Goal: Task Accomplishment & Management: Complete application form

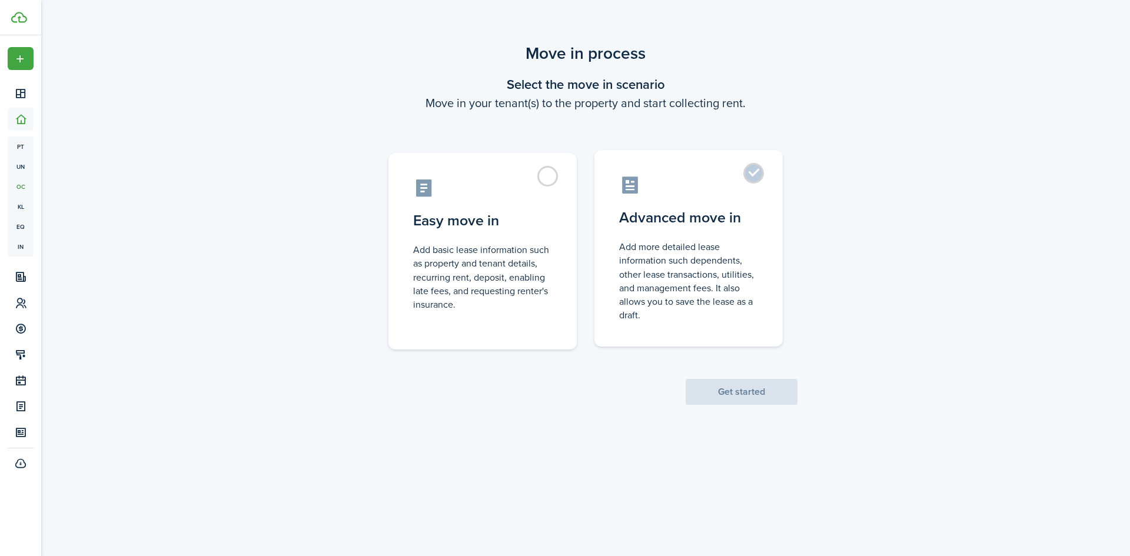
click at [754, 175] on label "Advanced move in Add more detailed lease information such dependents, other lea…" at bounding box center [689, 248] width 188 height 197
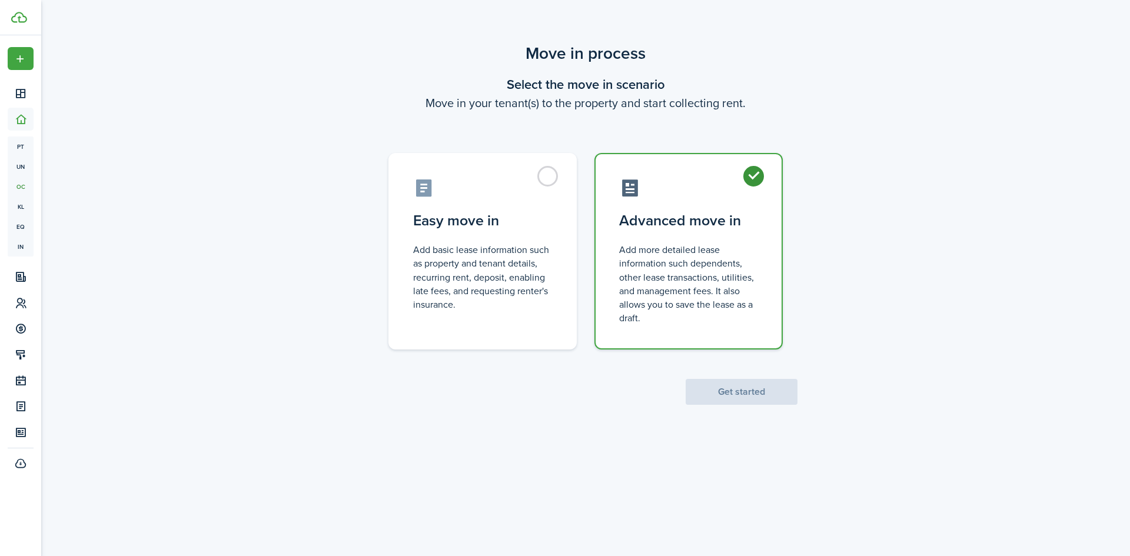
radio input "true"
click at [734, 403] on button "Get started" at bounding box center [742, 392] width 112 height 26
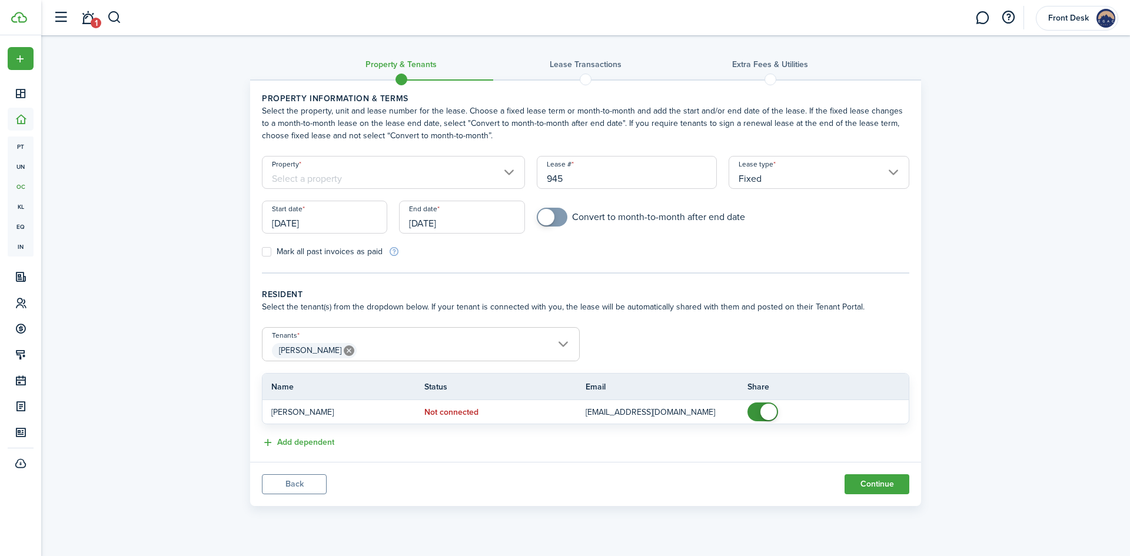
click at [322, 173] on input "Property" at bounding box center [393, 172] width 263 height 33
click at [337, 181] on input "Property" at bounding box center [393, 172] width 263 height 33
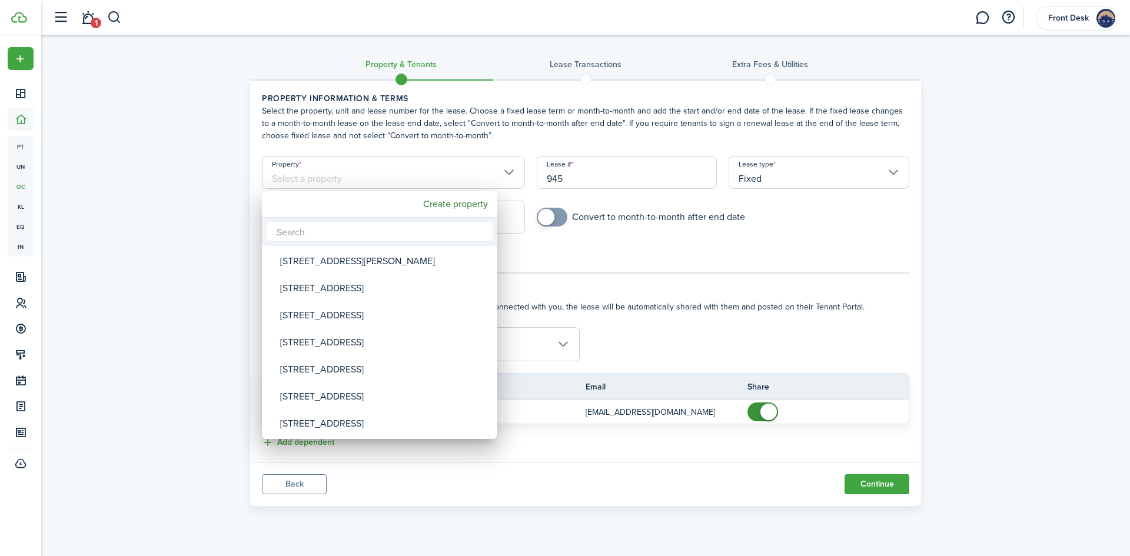
click at [350, 177] on div at bounding box center [565, 278] width 1319 height 745
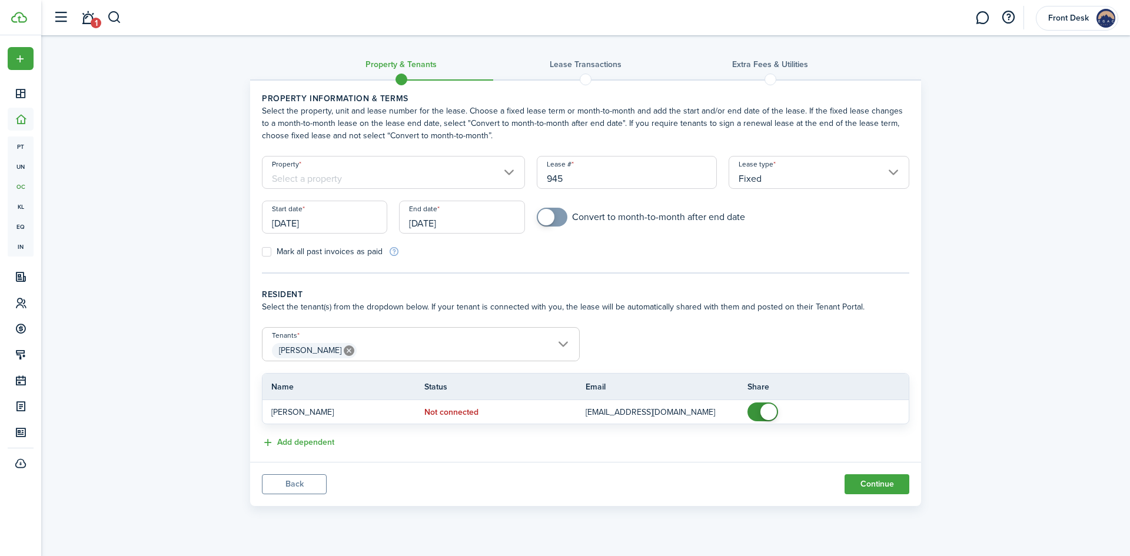
click at [352, 177] on input "Property" at bounding box center [393, 172] width 263 height 33
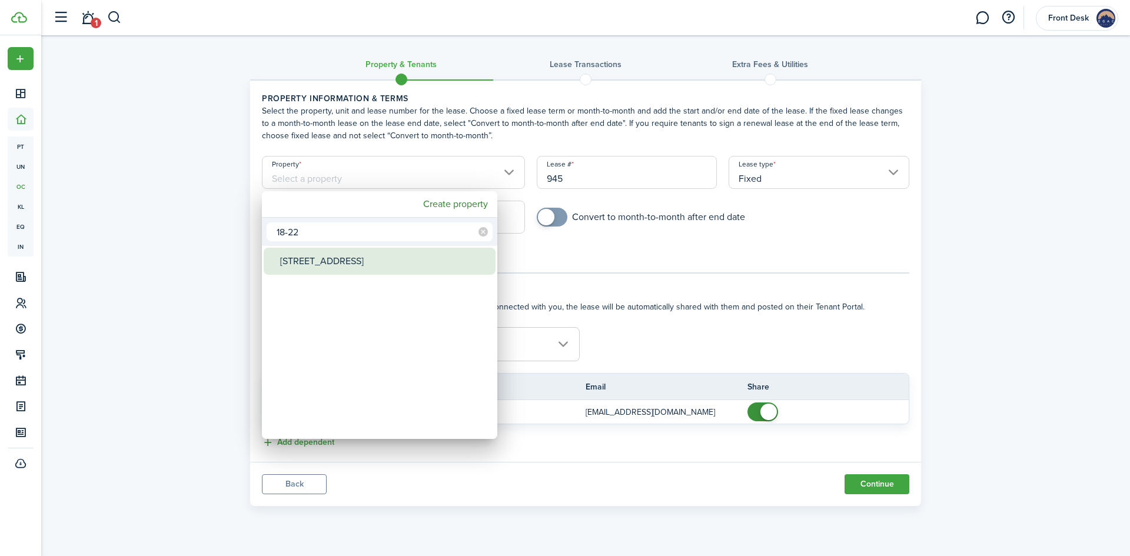
type input "18-22"
click at [313, 261] on div "[STREET_ADDRESS]" at bounding box center [384, 261] width 208 height 27
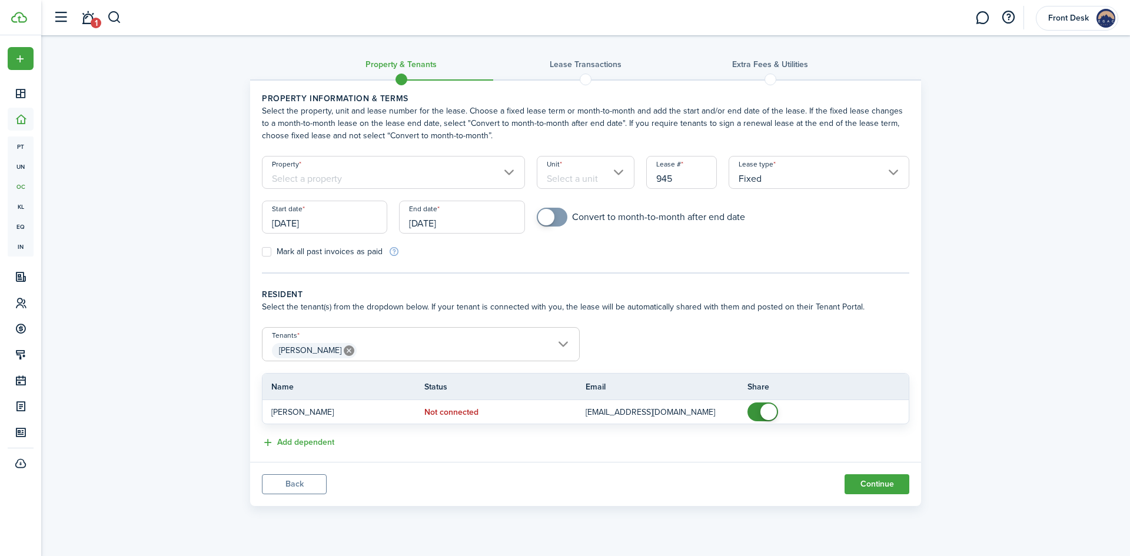
type input "[STREET_ADDRESS]"
click at [349, 217] on input "[DATE]" at bounding box center [324, 217] width 125 height 33
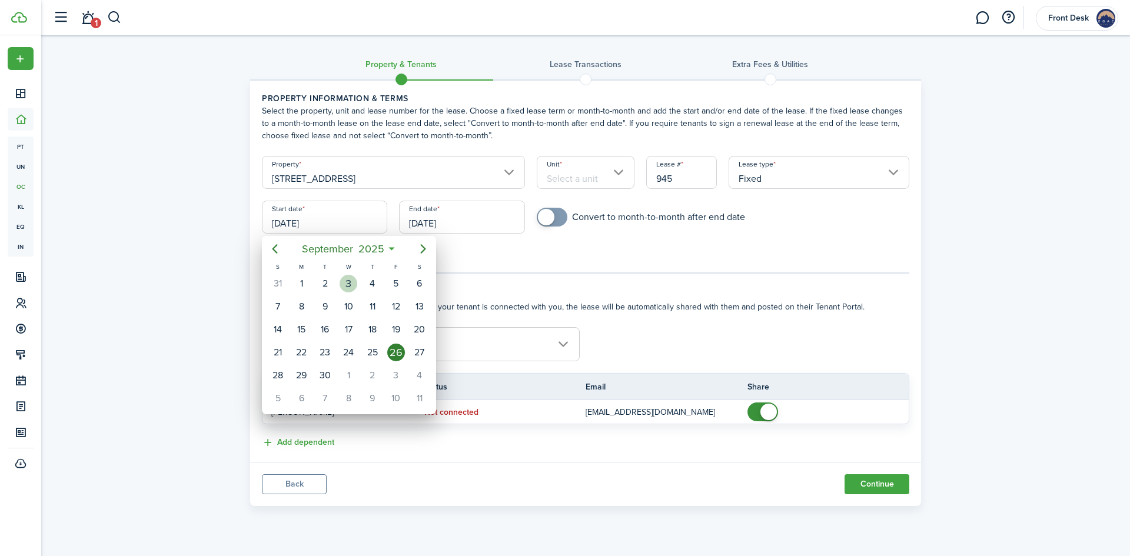
click at [347, 376] on div "1" at bounding box center [349, 376] width 18 height 18
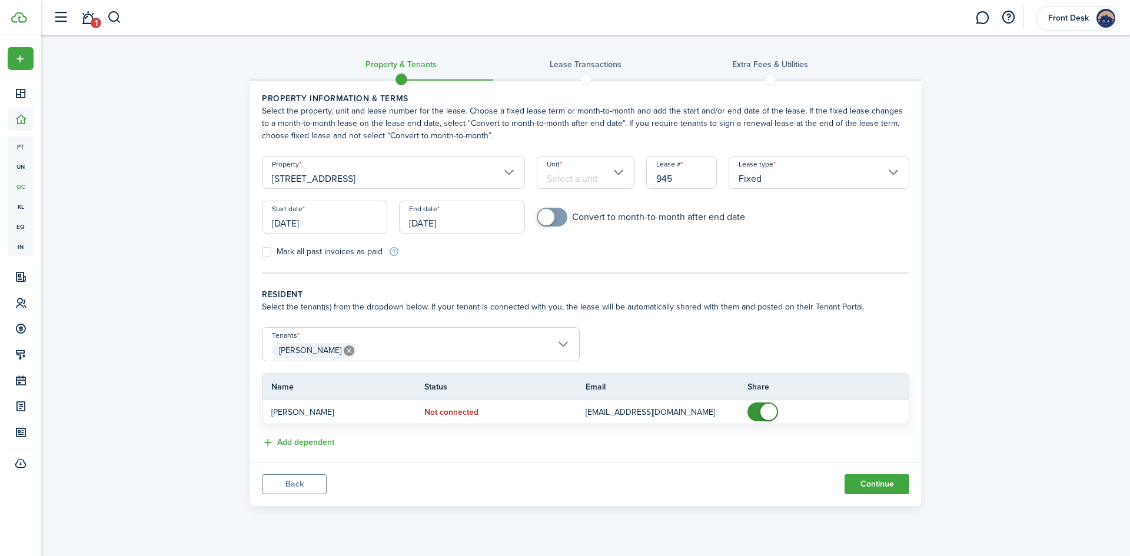
type input "[DATE]"
click at [479, 223] on input "[DATE]" at bounding box center [461, 217] width 125 height 33
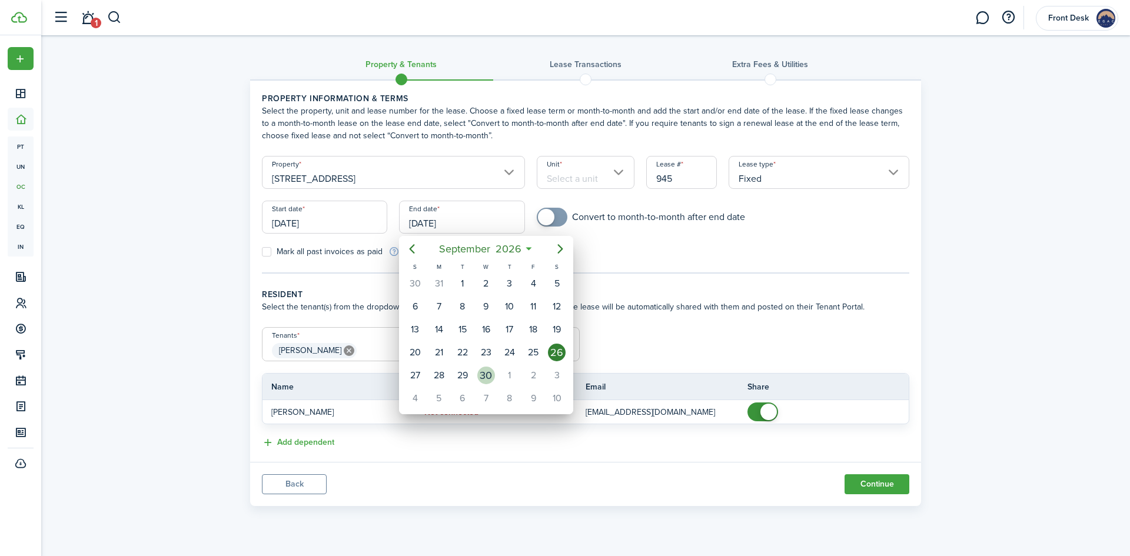
click at [487, 379] on div "30" at bounding box center [486, 376] width 18 height 18
type input "[DATE]"
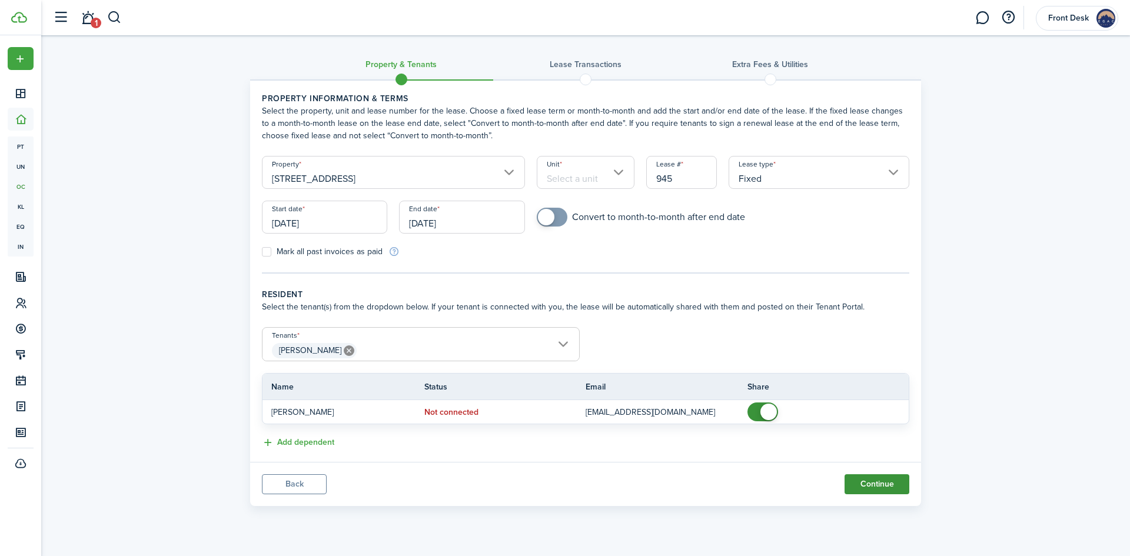
click at [878, 486] on button "Continue" at bounding box center [877, 485] width 65 height 20
click at [579, 177] on input "Unit" at bounding box center [586, 172] width 98 height 33
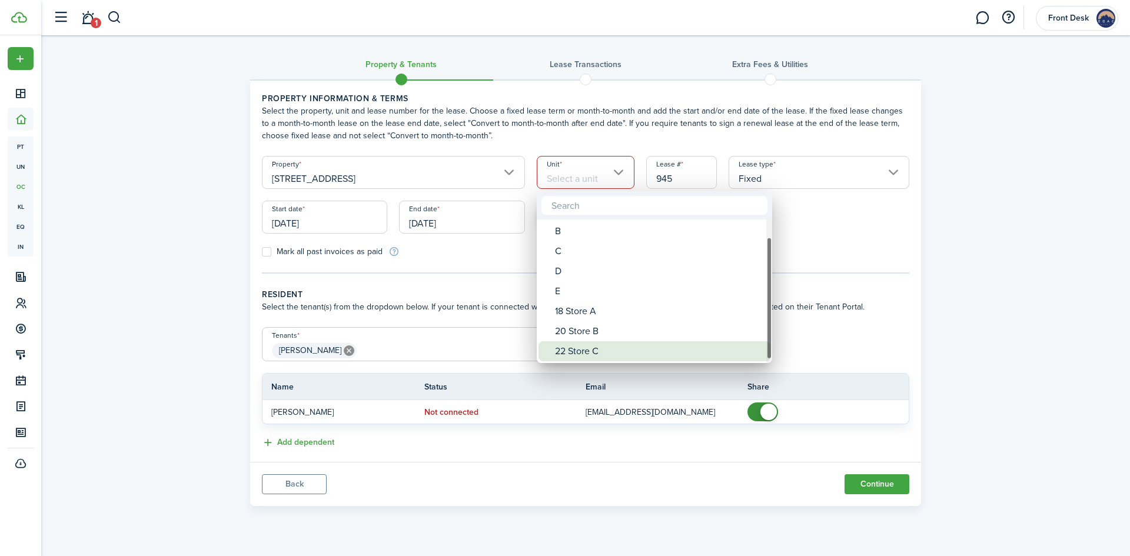
click at [585, 355] on div "22 Store C" at bounding box center [659, 351] width 208 height 20
type input "22 Store C"
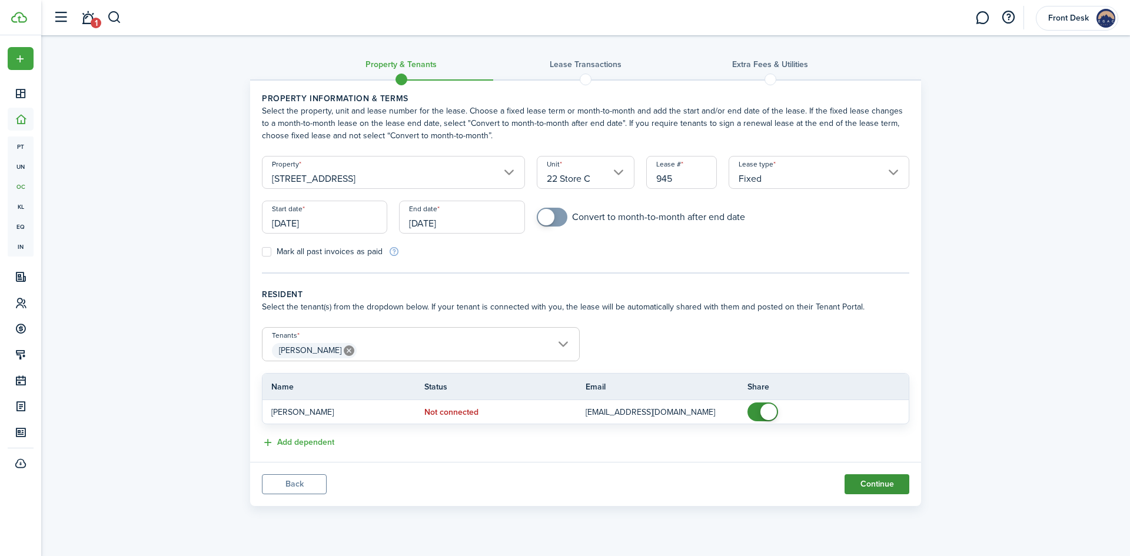
click at [875, 491] on button "Continue" at bounding box center [877, 485] width 65 height 20
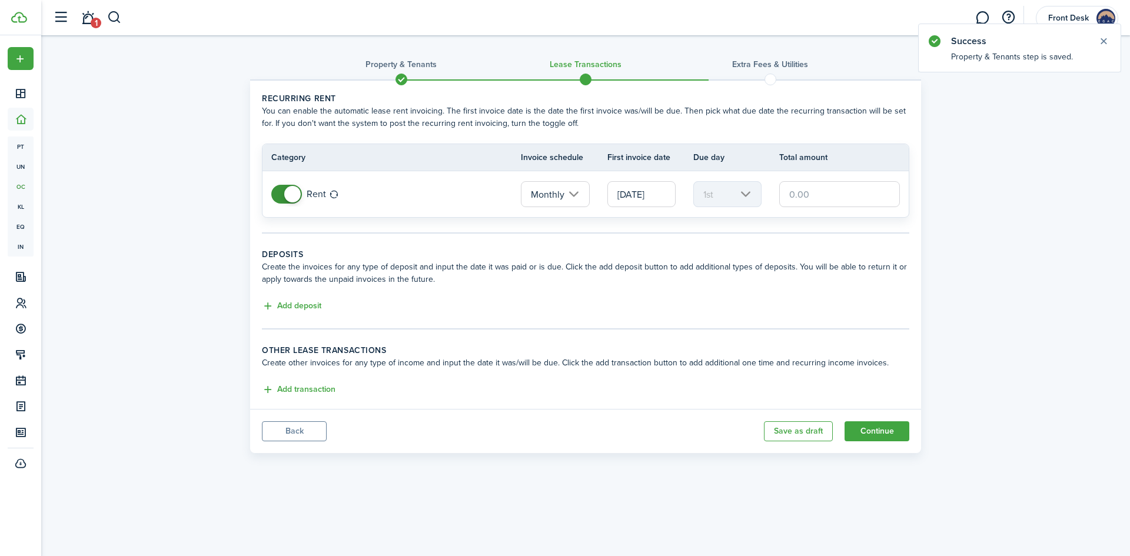
click at [800, 193] on input "text" at bounding box center [839, 194] width 121 height 26
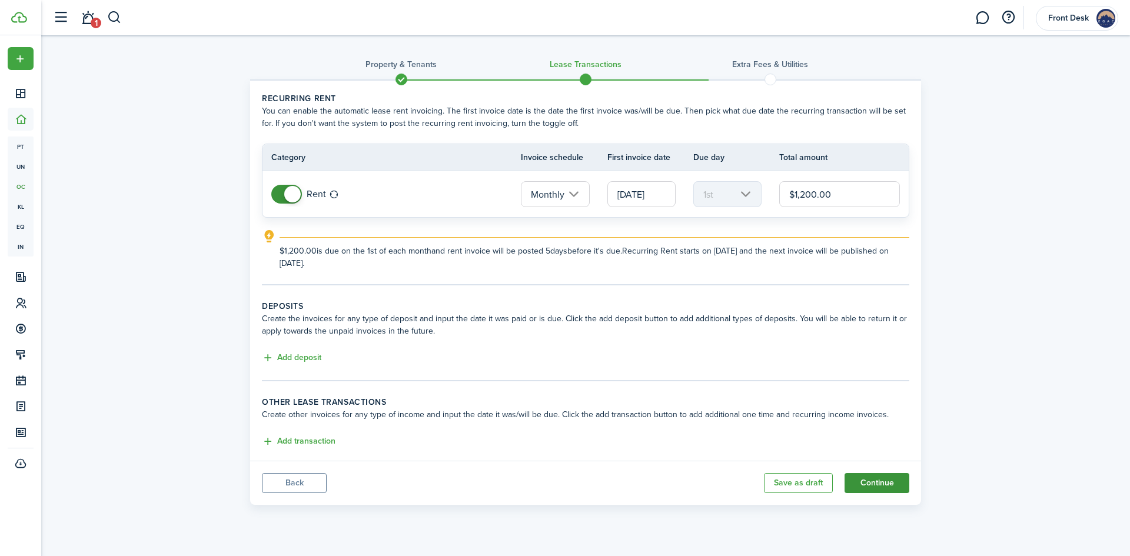
type input "$1,200.00"
click at [885, 486] on button "Continue" at bounding box center [877, 483] width 65 height 20
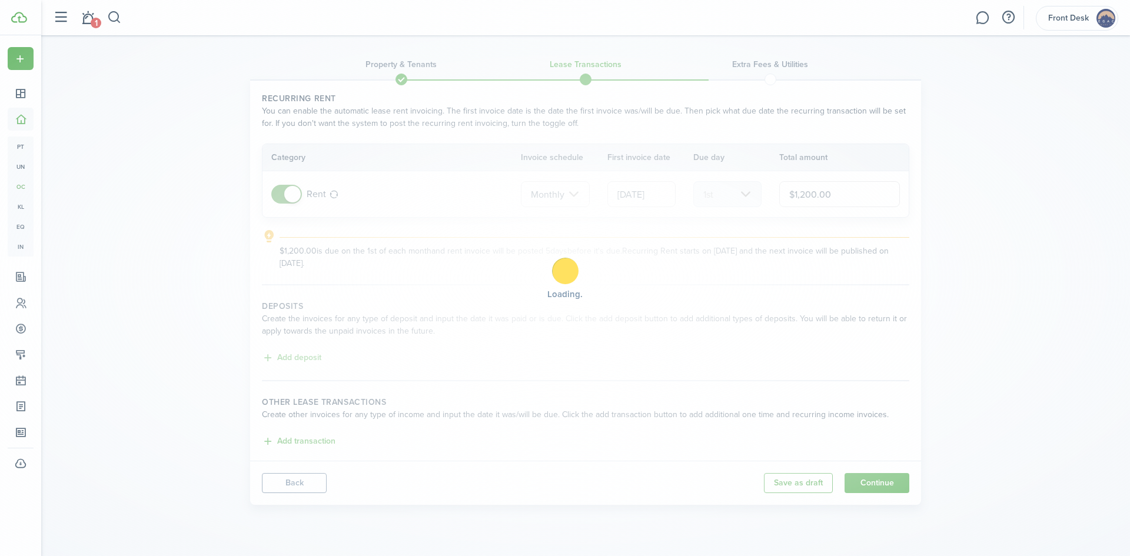
click at [933, 161] on div "Loading" at bounding box center [565, 278] width 1130 height 556
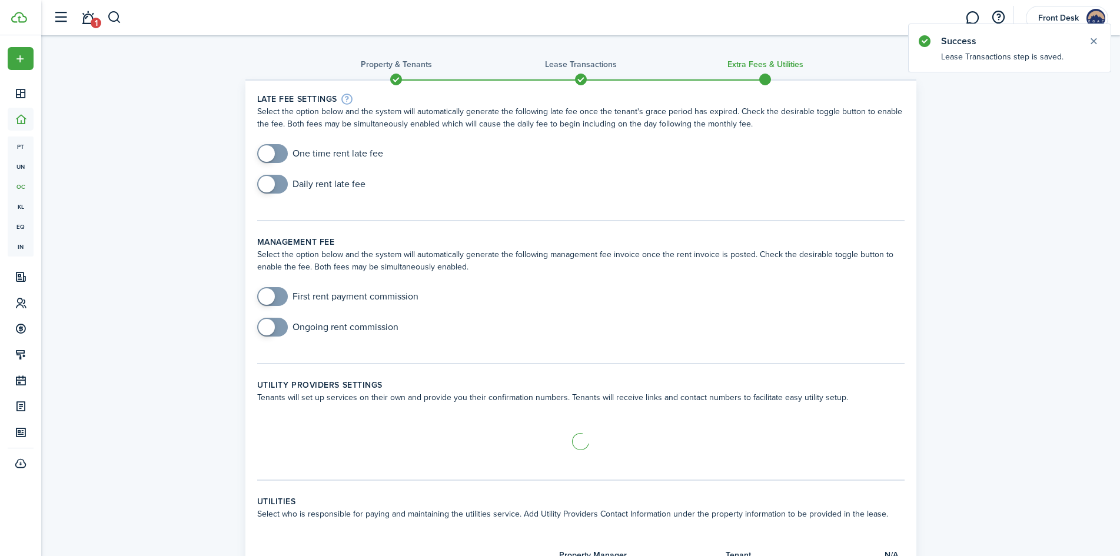
checkbox input "true"
click at [272, 148] on span at bounding box center [266, 153] width 16 height 16
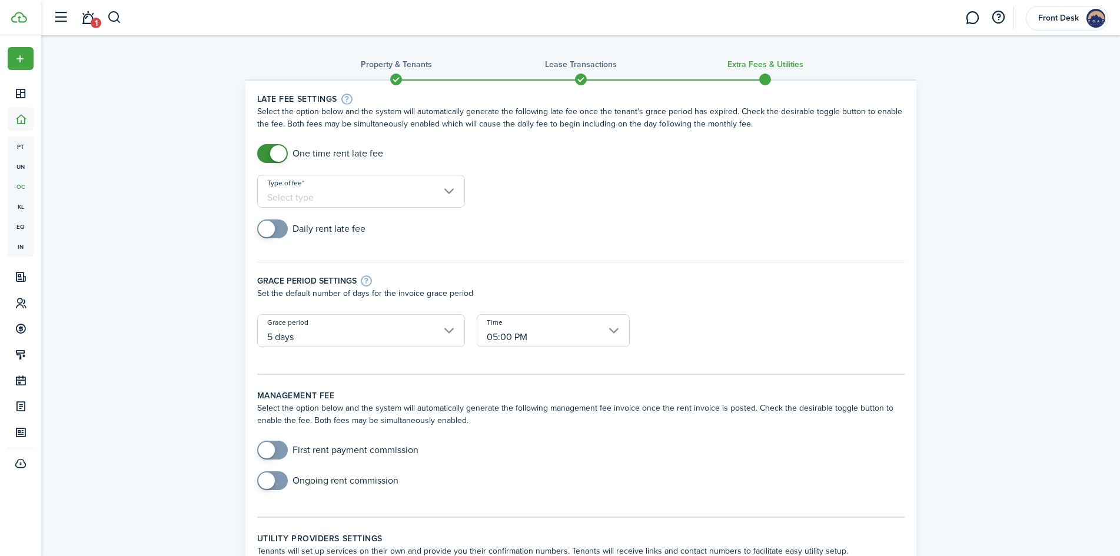
click at [307, 198] on input "Type of fee" at bounding box center [361, 191] width 208 height 33
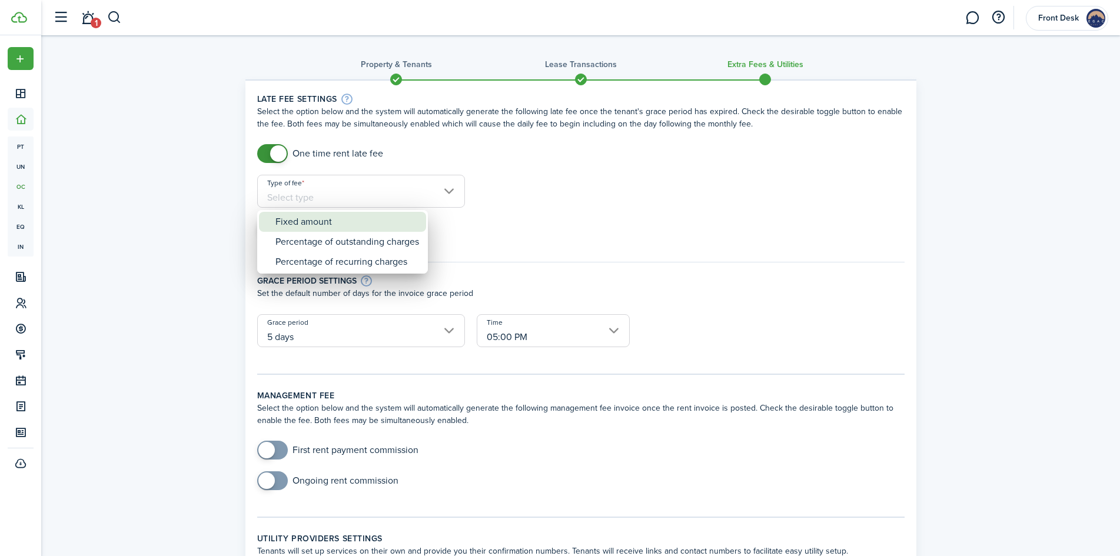
click at [309, 223] on div "Fixed amount" at bounding box center [348, 222] width 144 height 20
type input "Fixed amount"
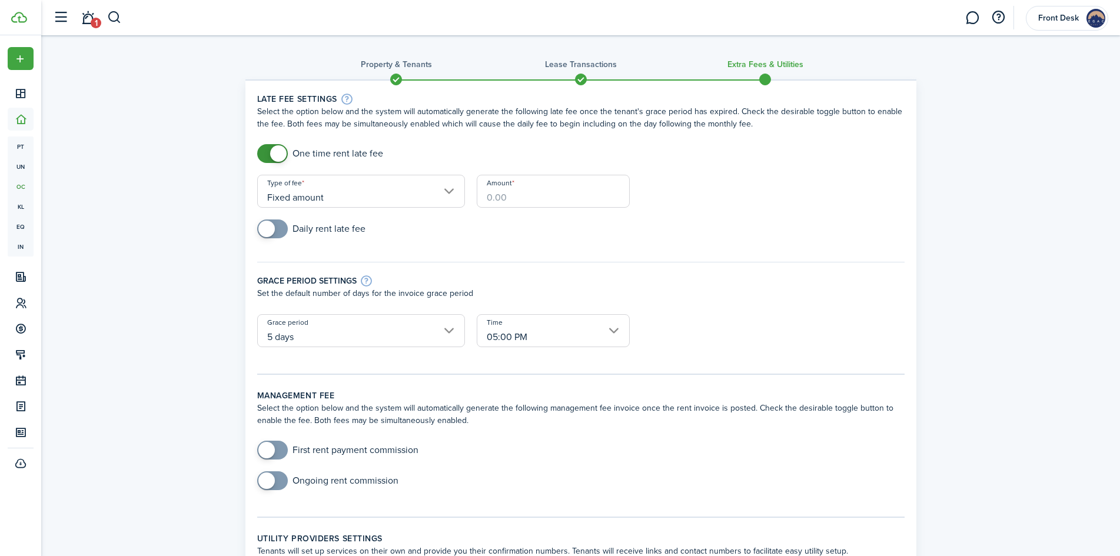
click at [513, 201] on input "Amount" at bounding box center [553, 191] width 153 height 33
type input "$75.00"
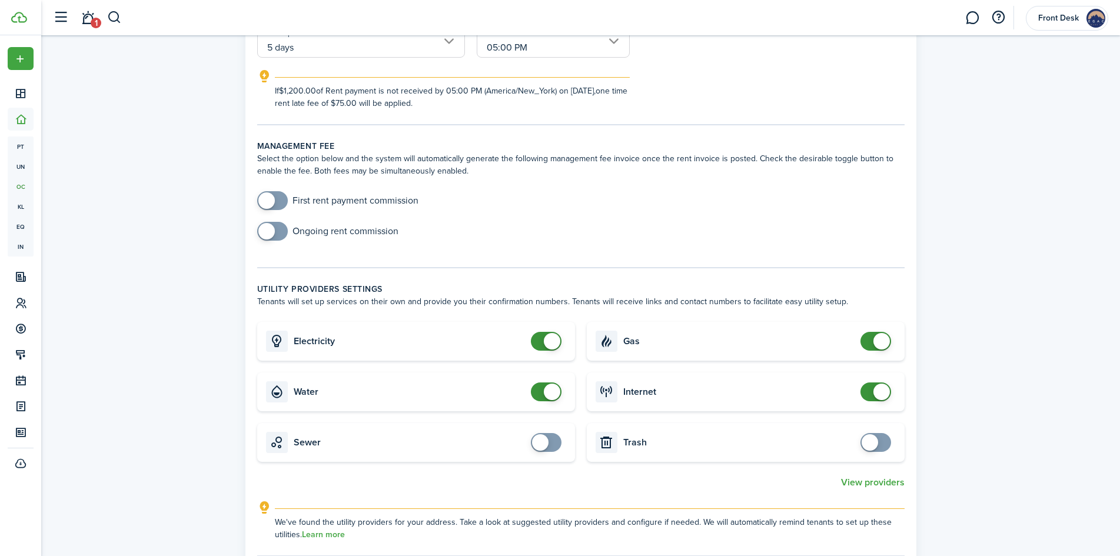
scroll to position [294, 0]
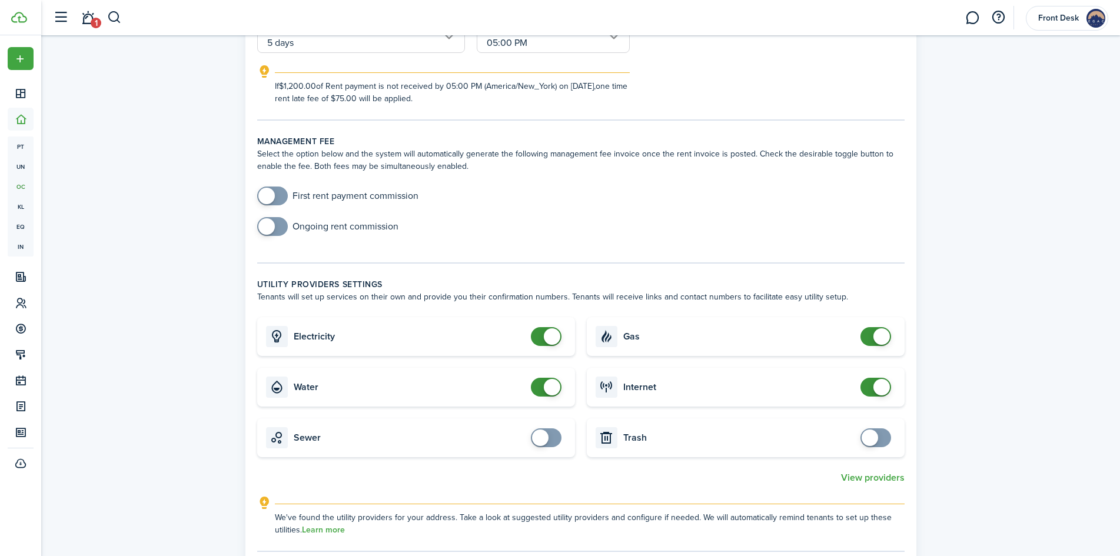
checkbox input "false"
click at [550, 386] on span at bounding box center [552, 387] width 16 height 16
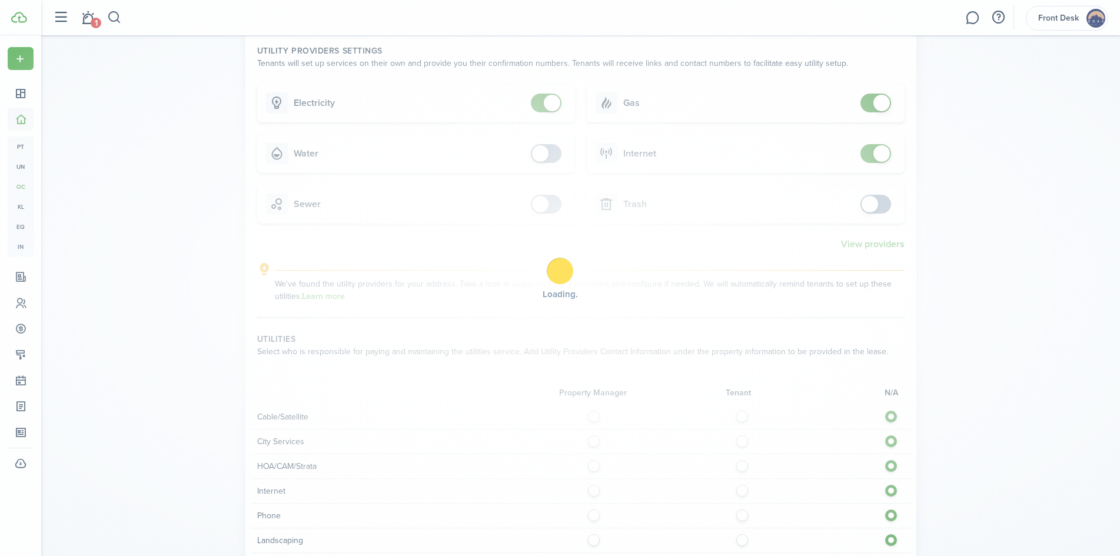
scroll to position [530, 0]
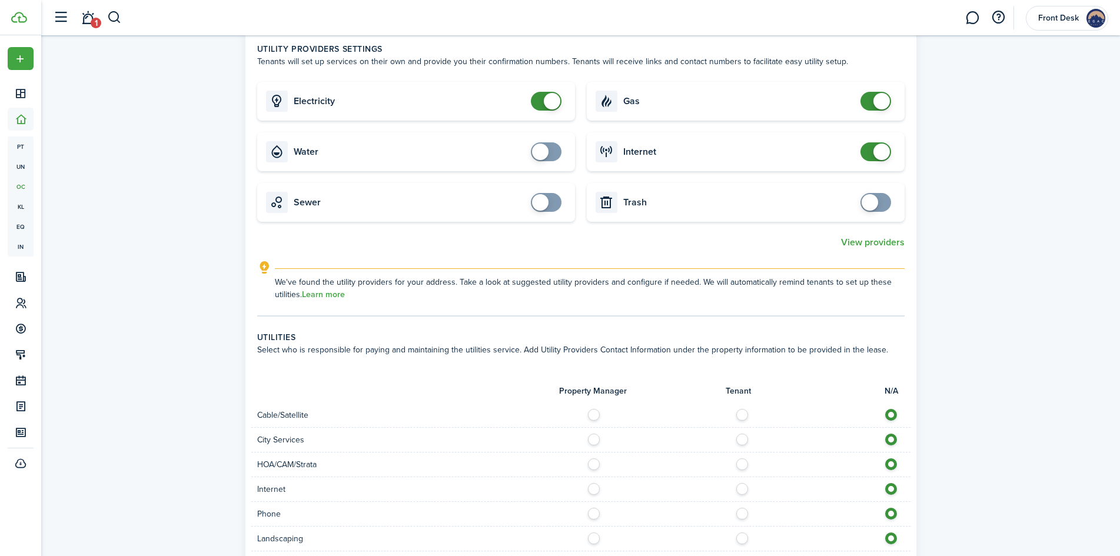
click at [744, 415] on label at bounding box center [745, 412] width 21 height 6
radio input "true"
click at [741, 437] on label at bounding box center [745, 437] width 21 height 6
radio input "true"
click at [741, 464] on label at bounding box center [745, 462] width 21 height 6
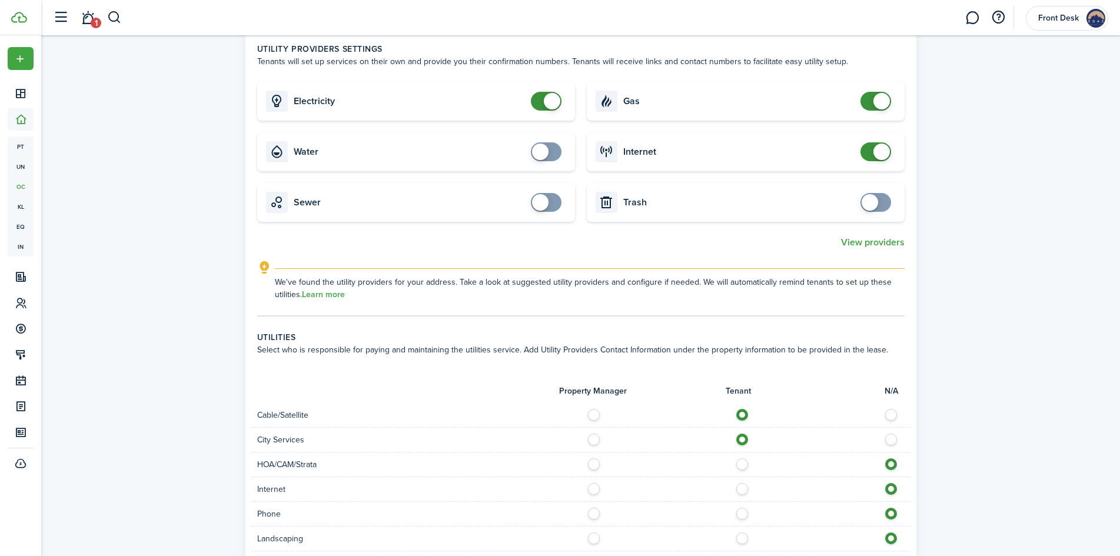
radio input "true"
click at [744, 487] on label at bounding box center [745, 486] width 21 height 6
radio input "true"
click at [741, 512] on label at bounding box center [745, 511] width 21 height 6
radio input "true"
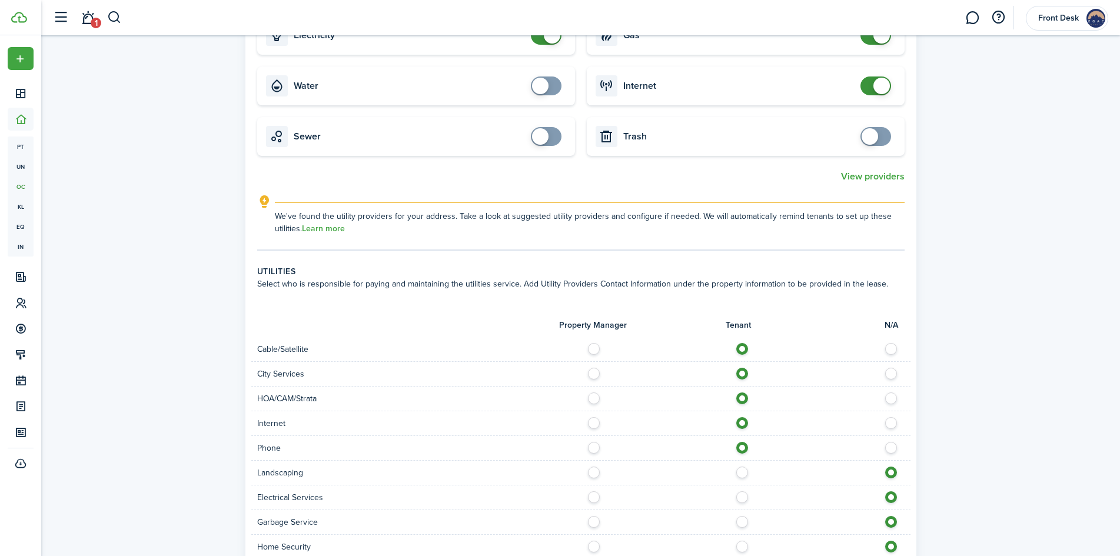
scroll to position [824, 0]
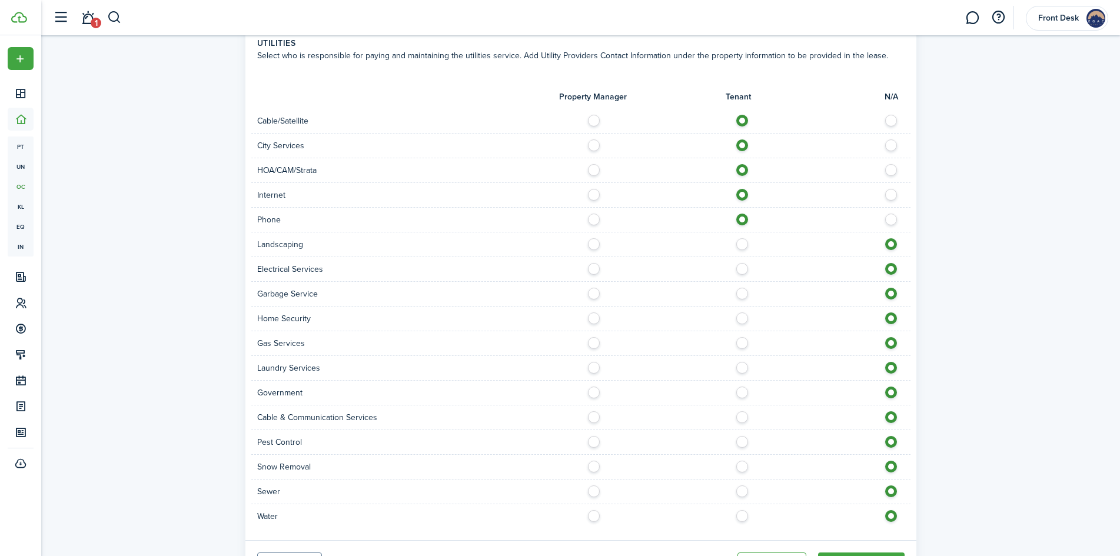
click at [744, 244] on label at bounding box center [745, 241] width 21 height 6
radio input "true"
click at [741, 267] on label at bounding box center [745, 266] width 21 height 6
radio input "true"
drag, startPoint x: 742, startPoint y: 293, endPoint x: 742, endPoint y: 306, distance: 13.0
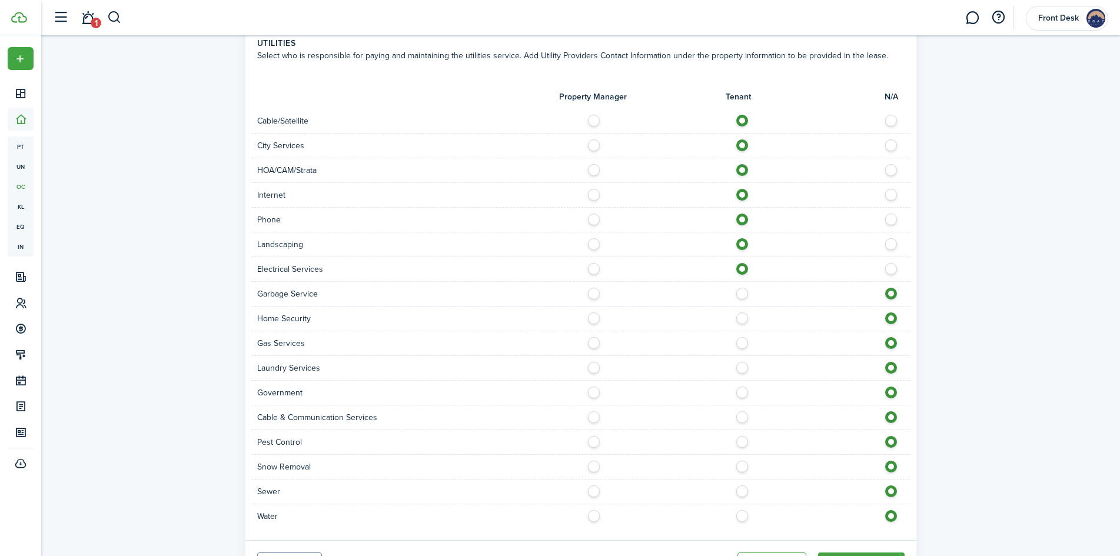
click at [742, 294] on label at bounding box center [745, 291] width 21 height 6
radio input "true"
click at [742, 317] on label at bounding box center [745, 316] width 21 height 6
radio input "true"
click at [741, 343] on label at bounding box center [745, 340] width 21 height 6
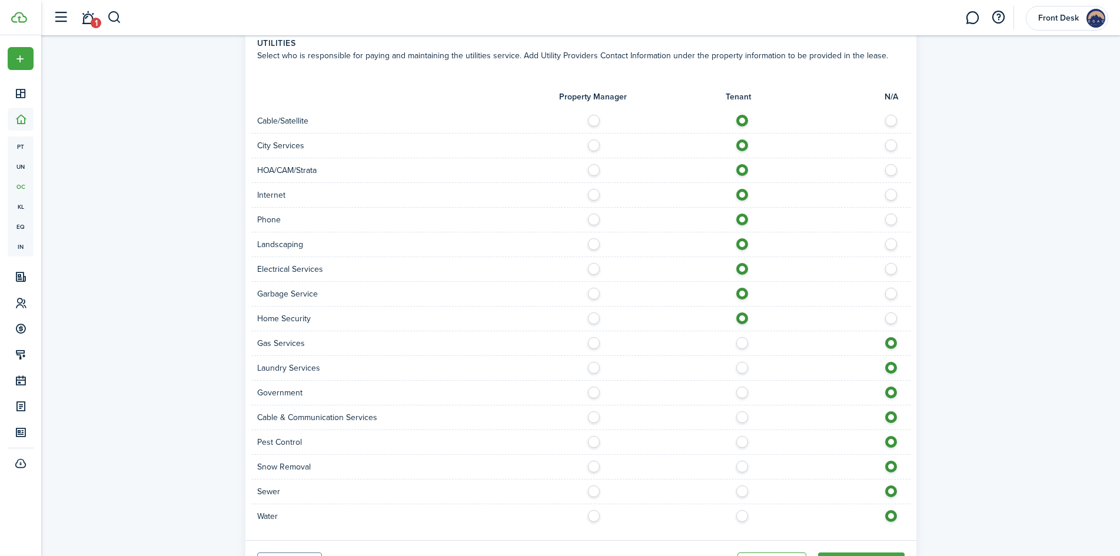
radio input "true"
click at [745, 366] on label at bounding box center [745, 365] width 21 height 6
radio input "true"
click at [739, 393] on label at bounding box center [745, 390] width 21 height 6
radio input "true"
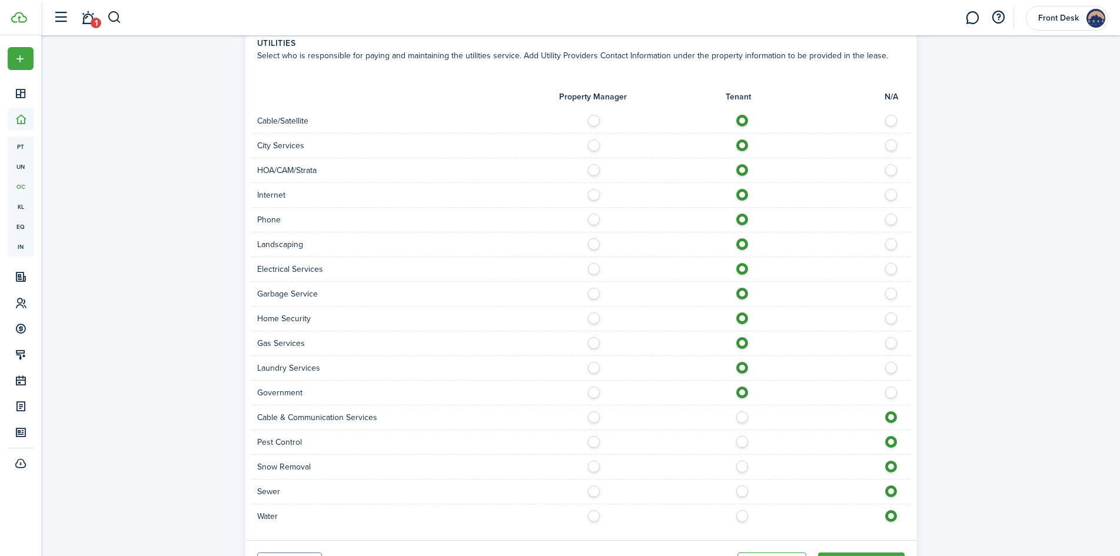
drag, startPoint x: 744, startPoint y: 414, endPoint x: 743, endPoint y: 436, distance: 21.8
click at [744, 417] on label at bounding box center [745, 415] width 21 height 6
radio input "true"
drag, startPoint x: 743, startPoint y: 436, endPoint x: 744, endPoint y: 462, distance: 25.9
click at [743, 437] on label at bounding box center [745, 439] width 21 height 6
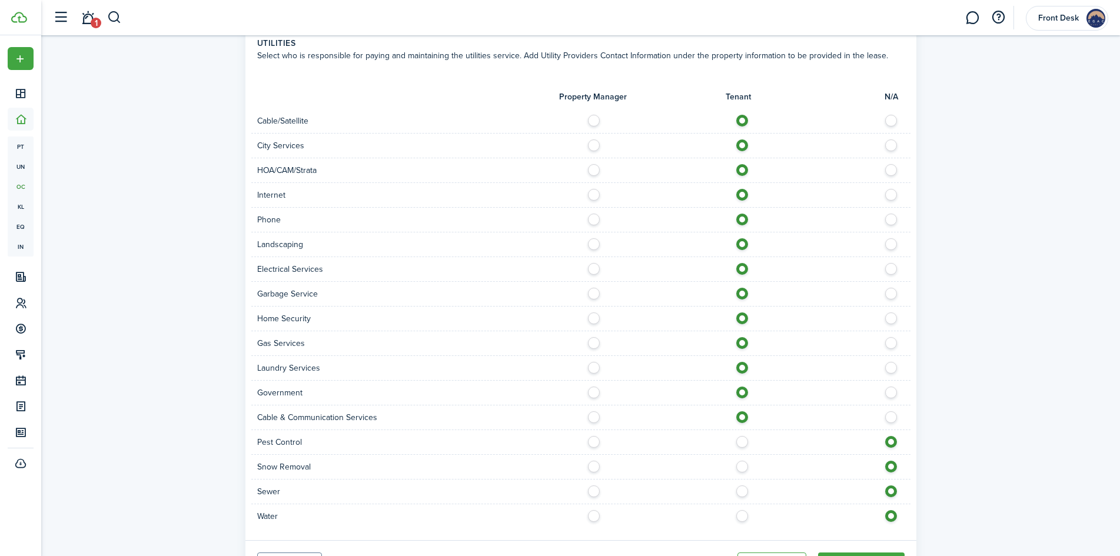
radio input "true"
click at [744, 467] on label at bounding box center [745, 464] width 21 height 6
radio input "true"
click at [746, 492] on label at bounding box center [745, 489] width 21 height 6
radio input "true"
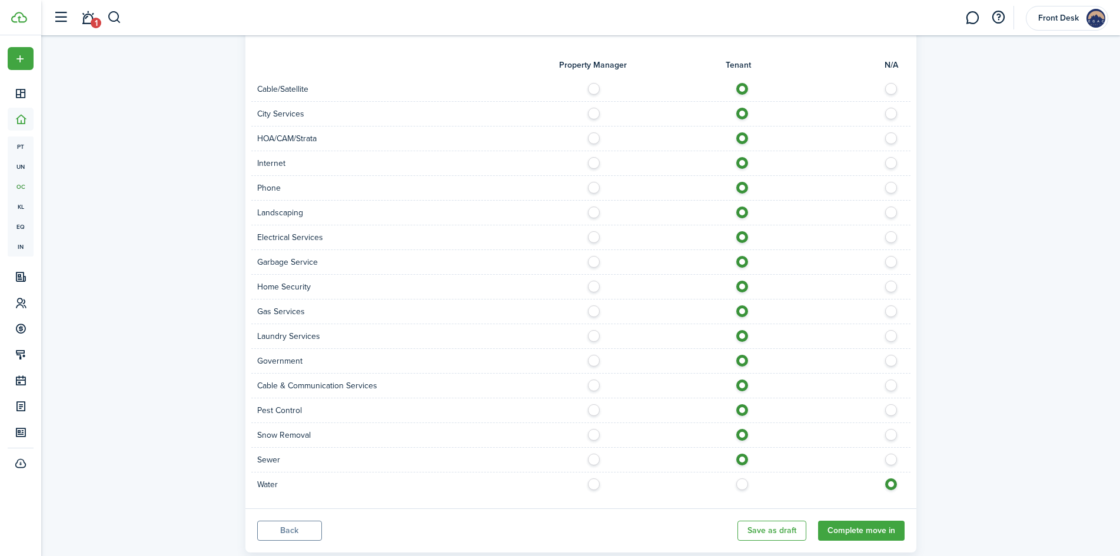
scroll to position [885, 0]
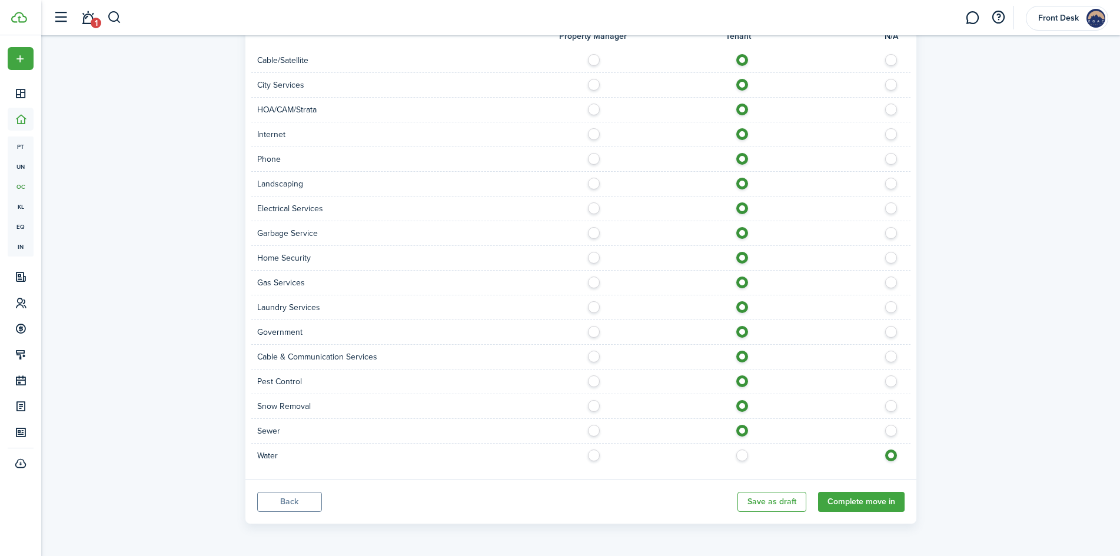
click at [740, 453] on label at bounding box center [745, 453] width 21 height 6
radio input "true"
click at [864, 504] on button "Complete move in" at bounding box center [861, 502] width 87 height 20
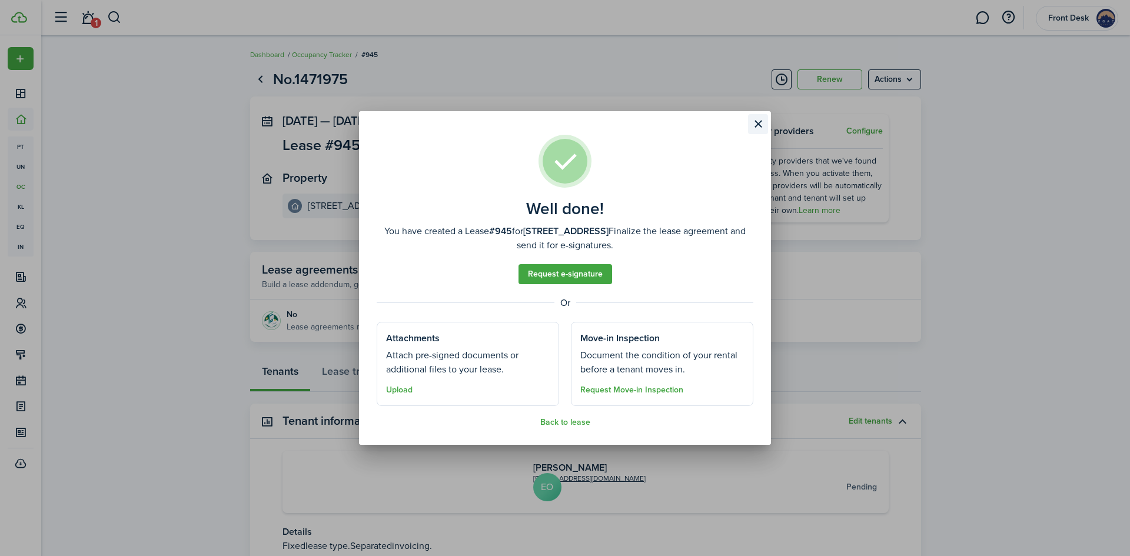
click at [761, 125] on button "Close modal" at bounding box center [758, 124] width 20 height 20
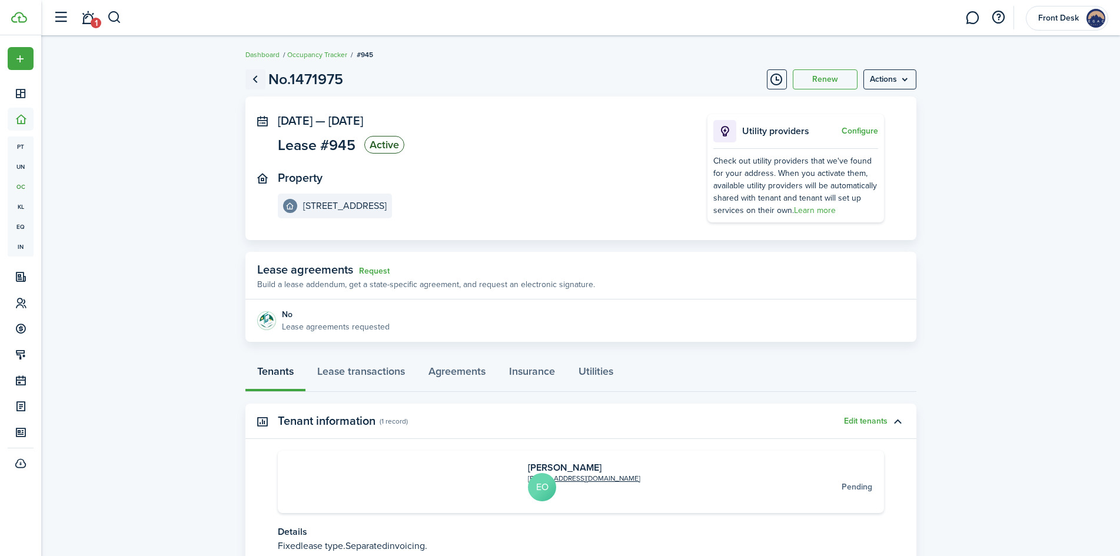
click at [254, 82] on link "Go back" at bounding box center [255, 79] width 20 height 20
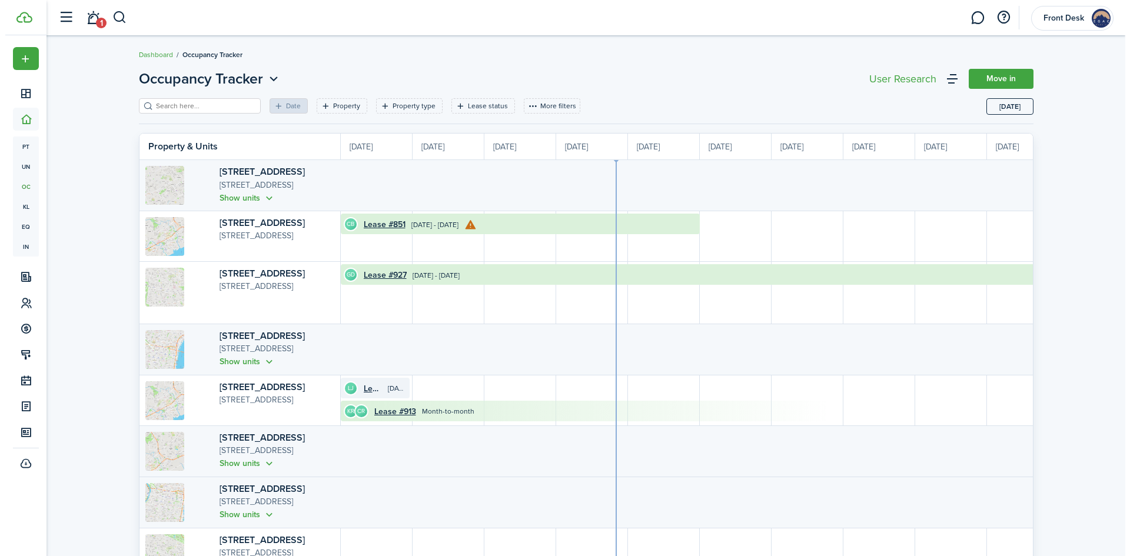
scroll to position [0, 215]
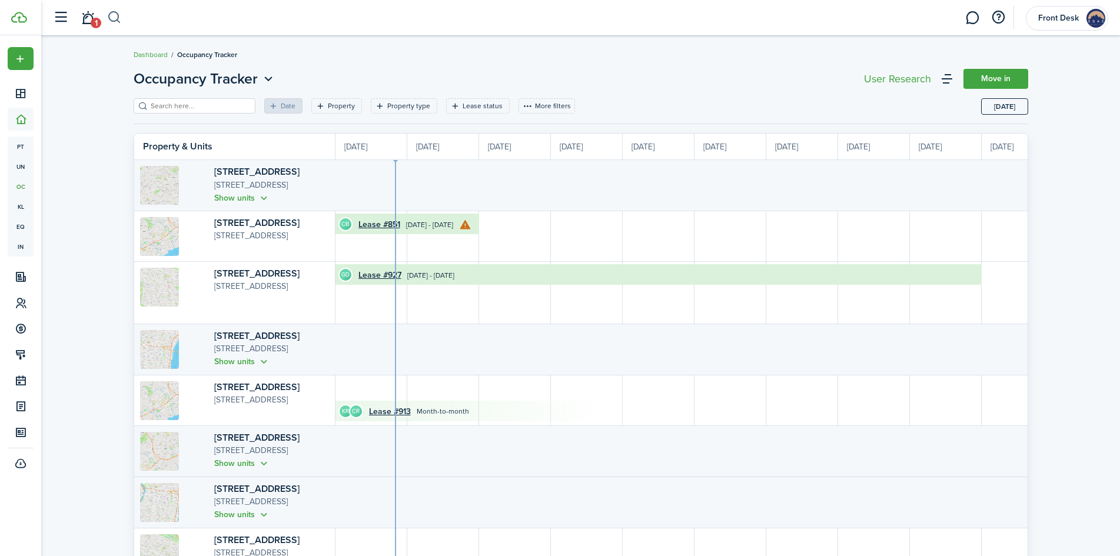
click at [113, 21] on button "button" at bounding box center [114, 18] width 15 height 20
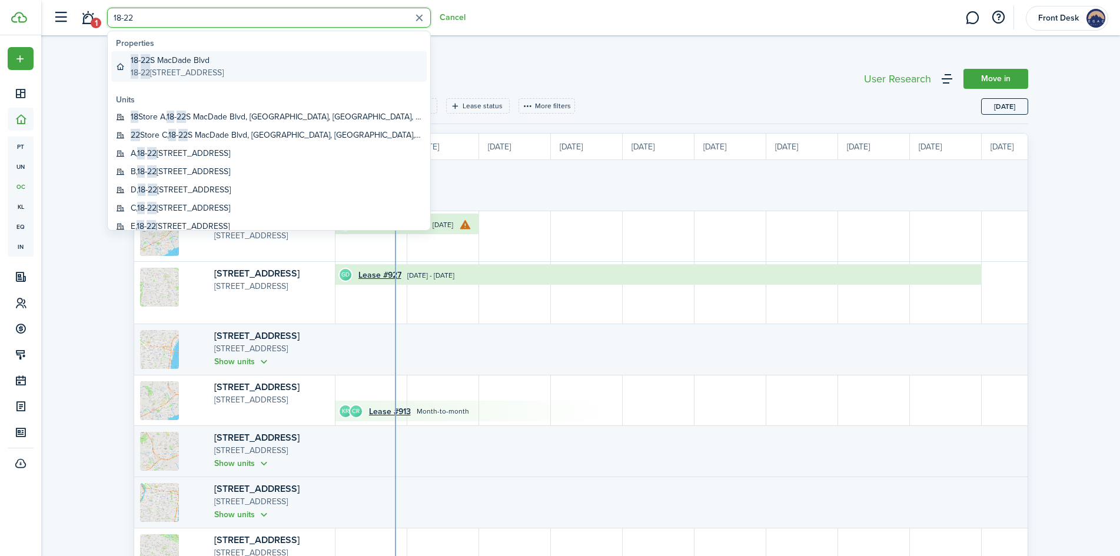
type input "18-22"
click at [204, 69] on global-search-item-description "[STREET_ADDRESS]" at bounding box center [177, 73] width 93 height 12
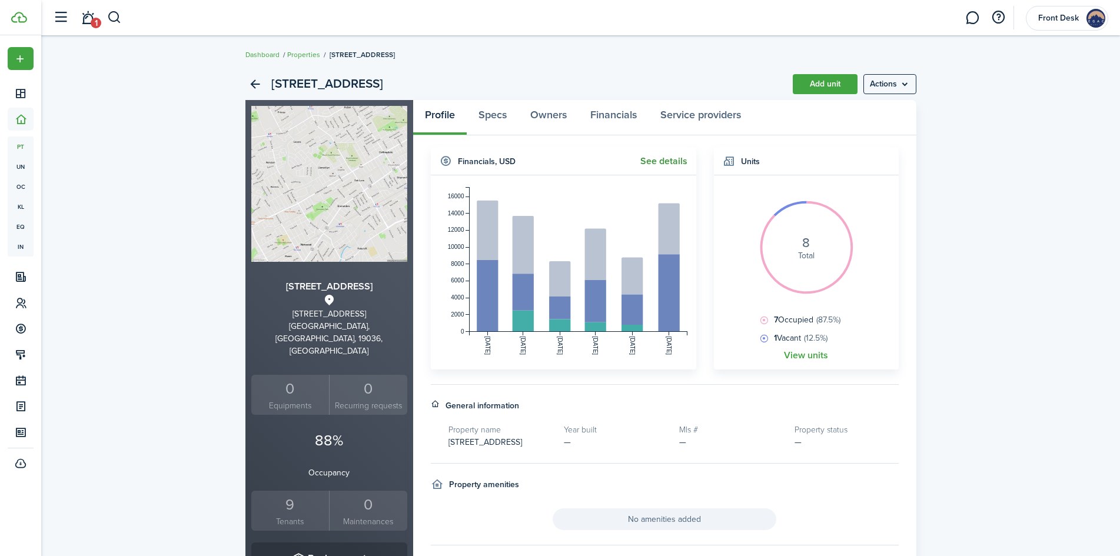
click at [663, 165] on link "See details" at bounding box center [664, 161] width 47 height 11
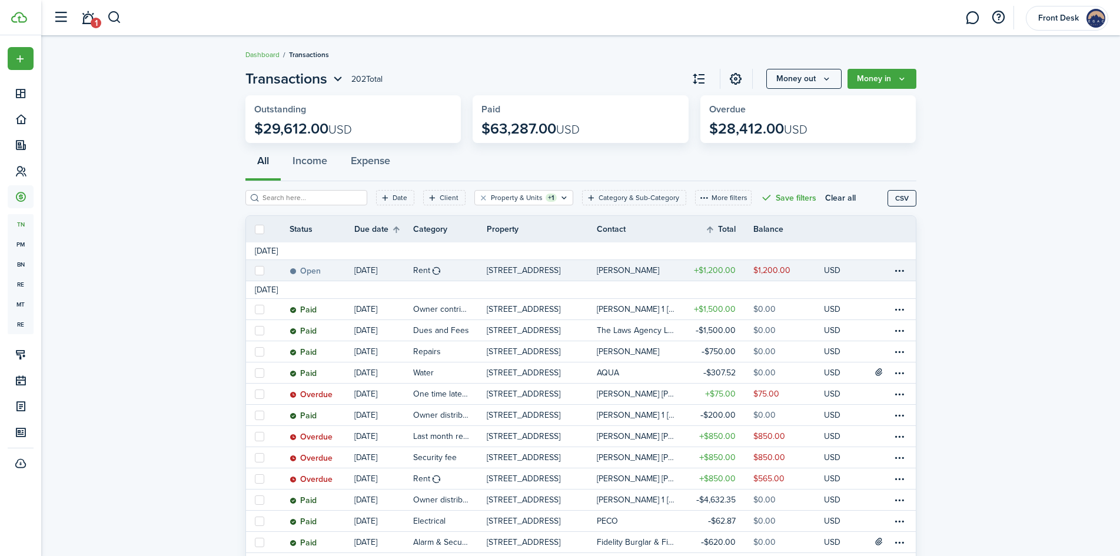
click at [621, 267] on table-profile-info-text "[PERSON_NAME]" at bounding box center [628, 270] width 62 height 9
click at [537, 269] on p "[STREET_ADDRESS]" at bounding box center [524, 270] width 74 height 12
click at [529, 270] on p "[STREET_ADDRESS]" at bounding box center [524, 270] width 74 height 12
